Goal: Find contact information: Find contact information

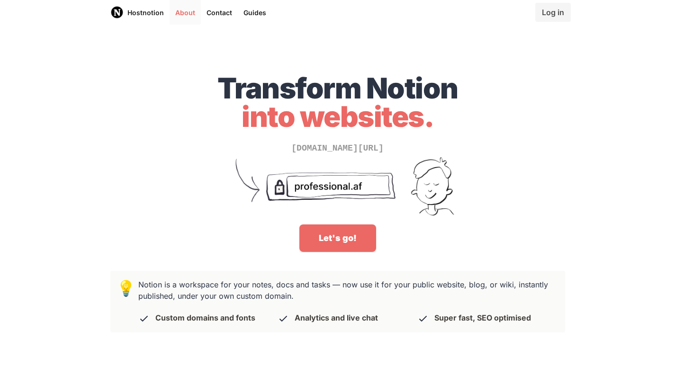
click at [179, 14] on link "About" at bounding box center [185, 12] width 31 height 25
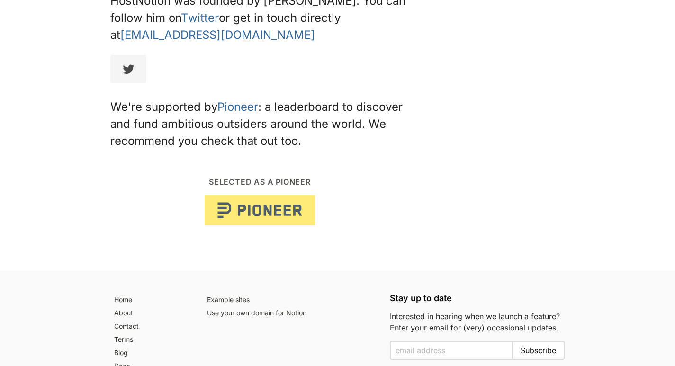
scroll to position [319, 0]
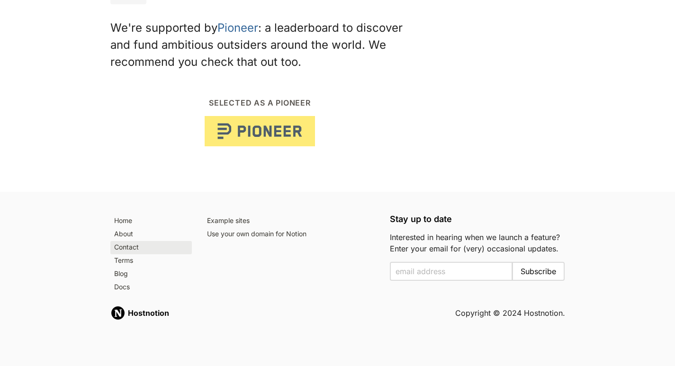
click at [131, 242] on link "Contact" at bounding box center [151, 247] width 82 height 13
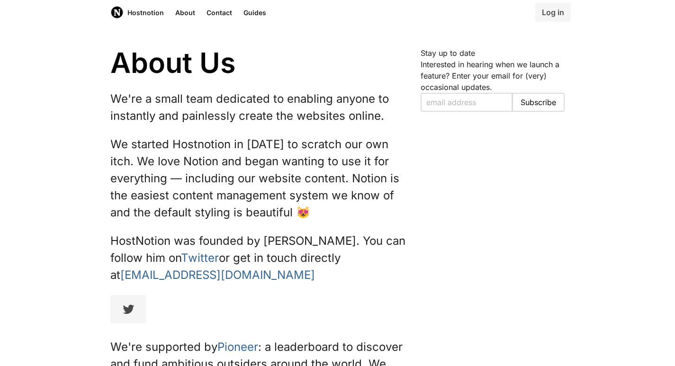
scroll to position [319, 0]
